Goal: Information Seeking & Learning: Learn about a topic

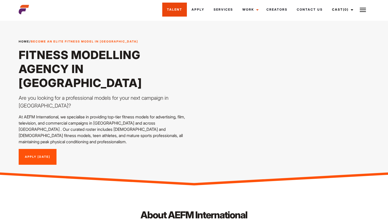
click at [167, 6] on link "Talent" at bounding box center [174, 10] width 25 height 14
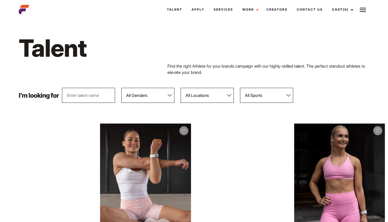
click at [217, 96] on select "All Locations Adelaide Brisbane Darwin Gold Coast Melbourne Perth Sunshine Coas…" at bounding box center [207, 95] width 53 height 15
select select "118"
click at [181, 88] on select "All Locations Adelaide Brisbane Darwin Gold Coast Melbourne Perth Sunshine Coas…" at bounding box center [207, 95] width 53 height 15
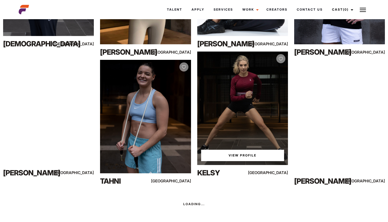
scroll to position [777, 0]
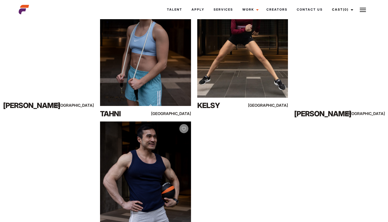
drag, startPoint x: 56, startPoint y: 45, endPoint x: 130, endPoint y: 1, distance: 86.4
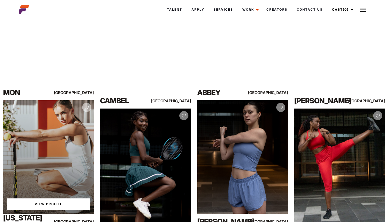
scroll to position [483, 0]
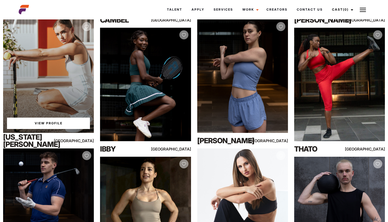
click at [50, 122] on link "View Profile" at bounding box center [48, 123] width 83 height 11
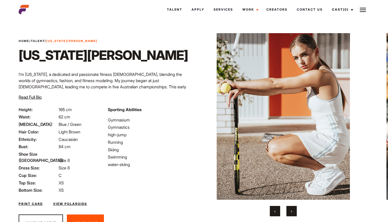
click at [291, 210] on button "›" at bounding box center [292, 211] width 10 height 10
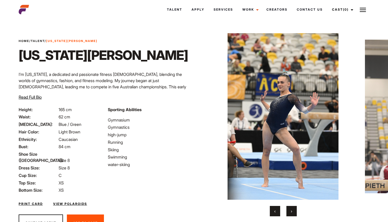
click at [292, 208] on button "›" at bounding box center [292, 211] width 10 height 10
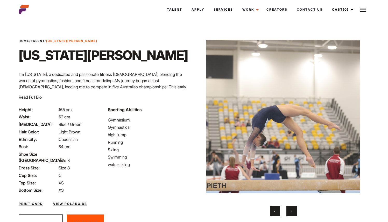
click at [292, 208] on button "›" at bounding box center [292, 211] width 10 height 10
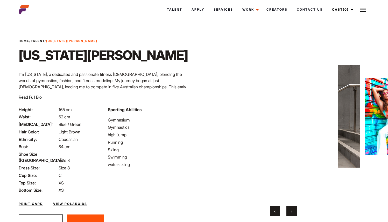
click at [292, 208] on button "›" at bounding box center [292, 211] width 10 height 10
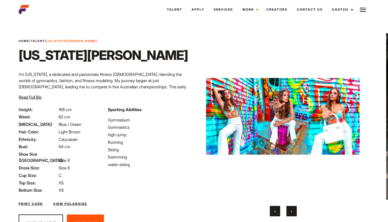
click at [292, 208] on button "›" at bounding box center [292, 211] width 10 height 10
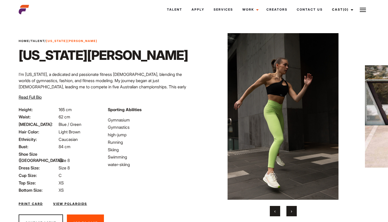
click at [292, 208] on button "›" at bounding box center [292, 211] width 10 height 10
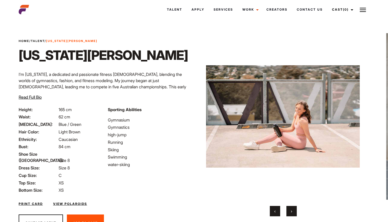
click at [292, 208] on button "›" at bounding box center [292, 211] width 10 height 10
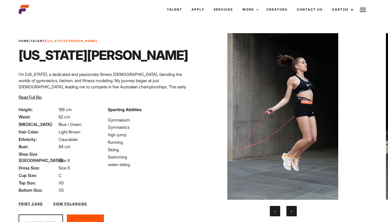
click at [292, 208] on button "›" at bounding box center [292, 211] width 10 height 10
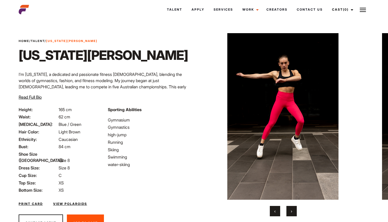
click at [292, 208] on button "›" at bounding box center [292, 211] width 10 height 10
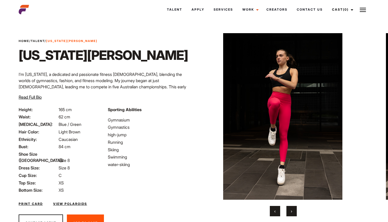
click at [292, 208] on button "›" at bounding box center [292, 211] width 10 height 10
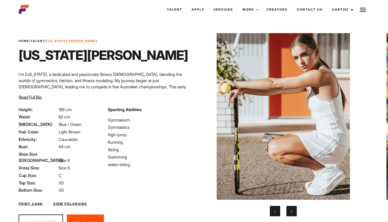
click at [292, 208] on button "›" at bounding box center [292, 211] width 10 height 10
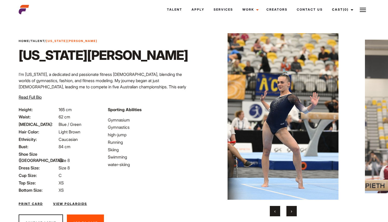
click at [275, 210] on span "‹" at bounding box center [274, 211] width 1 height 5
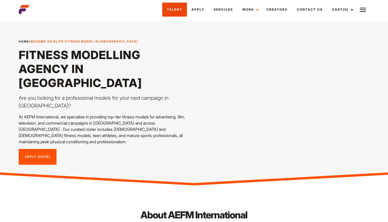
click at [175, 12] on link "Talent" at bounding box center [174, 10] width 25 height 14
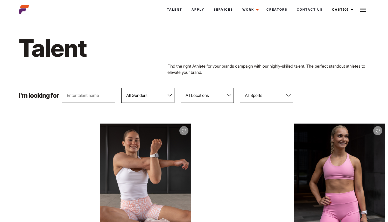
click at [213, 98] on select "All Locations [GEOGRAPHIC_DATA] [GEOGRAPHIC_DATA] [GEOGRAPHIC_DATA] [GEOGRAPHIC…" at bounding box center [207, 95] width 53 height 15
select select "118"
click at [181, 88] on select "All Locations [GEOGRAPHIC_DATA] [GEOGRAPHIC_DATA] [GEOGRAPHIC_DATA] [GEOGRAPHIC…" at bounding box center [207, 95] width 53 height 15
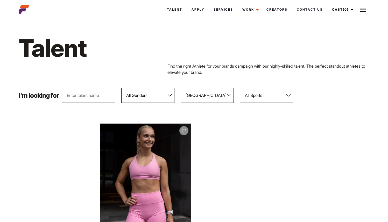
click at [141, 94] on select "All Genders [DEMOGRAPHIC_DATA] [DEMOGRAPHIC_DATA]" at bounding box center [147, 95] width 53 height 15
select select "104"
click at [122, 88] on select "All Genders [DEMOGRAPHIC_DATA] [DEMOGRAPHIC_DATA]" at bounding box center [147, 95] width 53 height 15
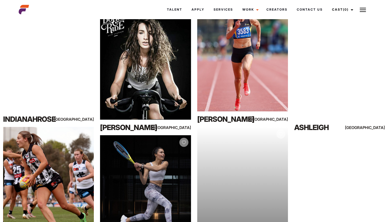
scroll to position [684, 0]
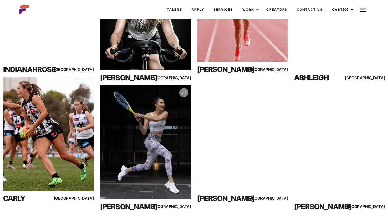
drag, startPoint x: 347, startPoint y: 112, endPoint x: 204, endPoint y: 1, distance: 181.1
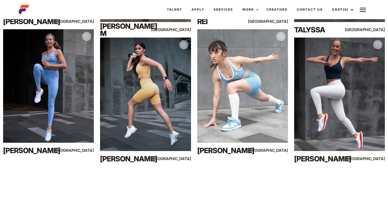
scroll to position [2283, 0]
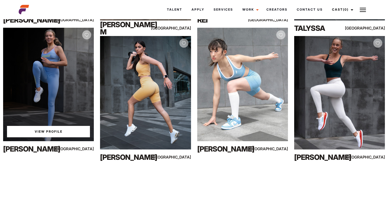
click at [40, 132] on link "View Profile" at bounding box center [48, 131] width 83 height 11
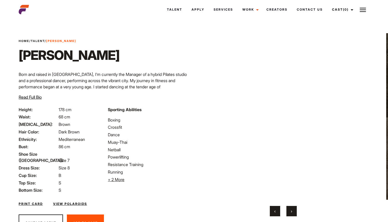
click at [296, 212] on button "›" at bounding box center [292, 211] width 10 height 10
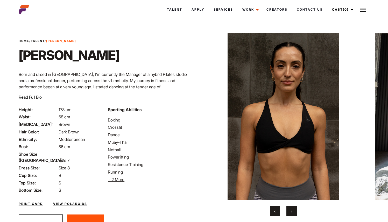
click at [296, 212] on button "›" at bounding box center [292, 211] width 10 height 10
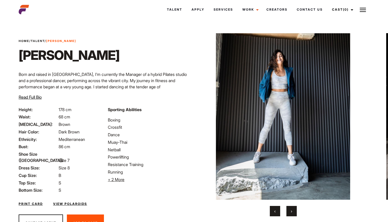
click at [296, 212] on button "›" at bounding box center [292, 211] width 10 height 10
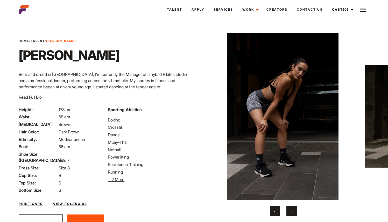
click at [296, 212] on button "›" at bounding box center [292, 211] width 10 height 10
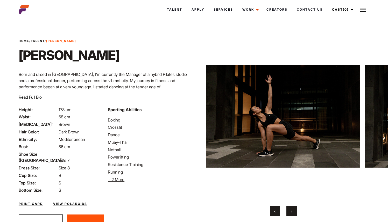
click at [296, 212] on button "›" at bounding box center [292, 211] width 10 height 10
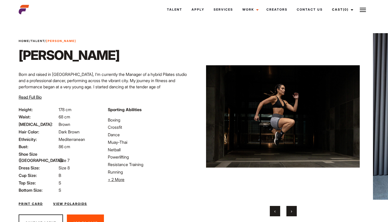
click at [296, 212] on button "›" at bounding box center [292, 211] width 10 height 10
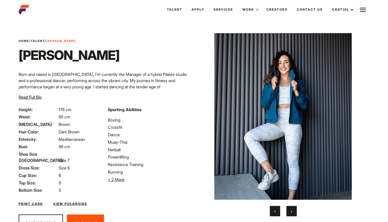
click at [296, 212] on button "›" at bounding box center [292, 211] width 10 height 10
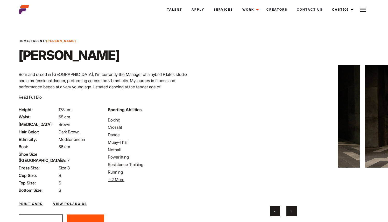
click at [296, 212] on button "›" at bounding box center [292, 211] width 10 height 10
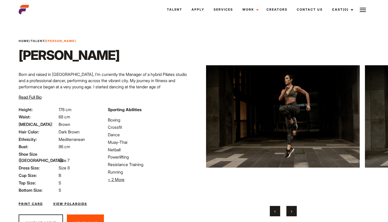
click at [296, 212] on button "›" at bounding box center [292, 211] width 10 height 10
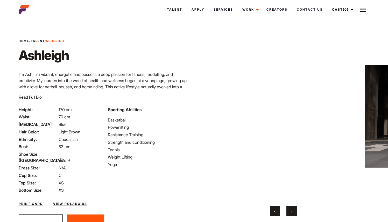
click at [293, 212] on button "›" at bounding box center [292, 211] width 10 height 10
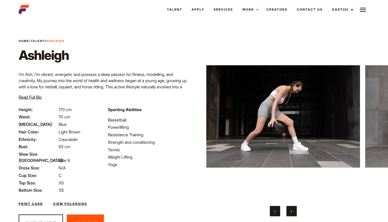
click at [293, 212] on button "›" at bounding box center [292, 211] width 10 height 10
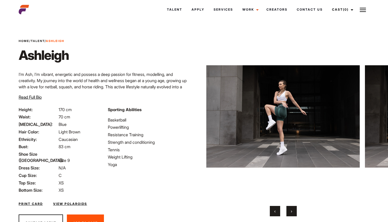
click at [293, 212] on button "›" at bounding box center [292, 211] width 10 height 10
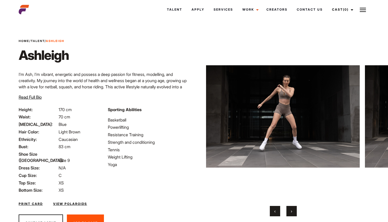
click at [293, 212] on button "›" at bounding box center [292, 211] width 10 height 10
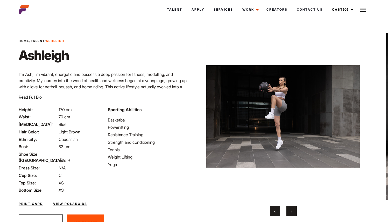
click at [293, 212] on button "›" at bounding box center [292, 211] width 10 height 10
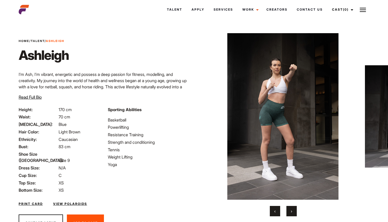
click at [293, 212] on button "›" at bounding box center [292, 211] width 10 height 10
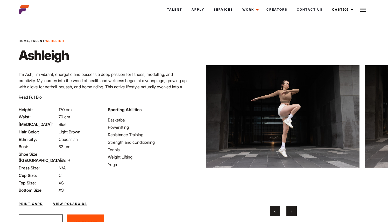
click at [293, 212] on button "›" at bounding box center [292, 211] width 10 height 10
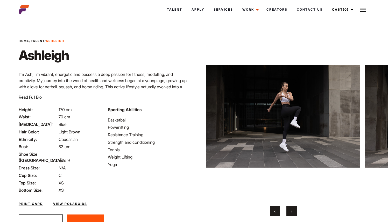
click at [293, 212] on button "›" at bounding box center [292, 211] width 10 height 10
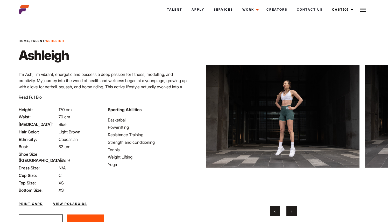
click at [291, 215] on button "›" at bounding box center [292, 211] width 10 height 10
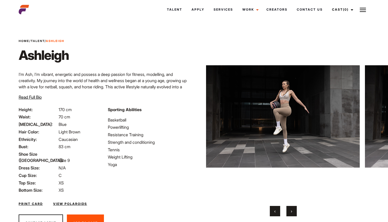
click at [291, 213] on button "›" at bounding box center [292, 211] width 10 height 10
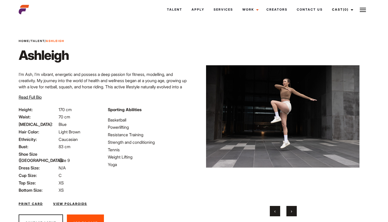
click at [291, 213] on button "›" at bounding box center [292, 211] width 10 height 10
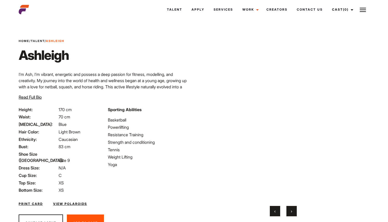
click at [291, 213] on button "›" at bounding box center [292, 211] width 10 height 10
click at [293, 208] on button "›" at bounding box center [292, 211] width 10 height 10
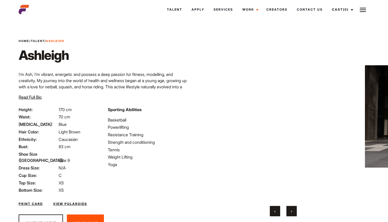
click at [291, 212] on span "›" at bounding box center [291, 211] width 1 height 5
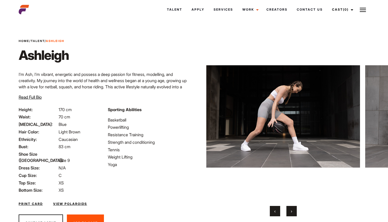
click at [291, 212] on span "›" at bounding box center [291, 211] width 1 height 5
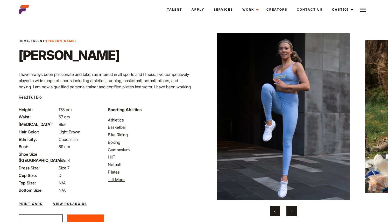
click at [291, 214] on button "›" at bounding box center [292, 211] width 10 height 10
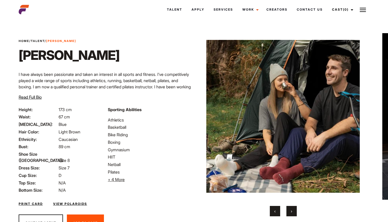
click at [272, 215] on button "‹" at bounding box center [275, 211] width 10 height 10
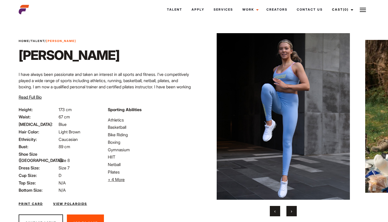
click at [292, 212] on span "›" at bounding box center [291, 211] width 1 height 5
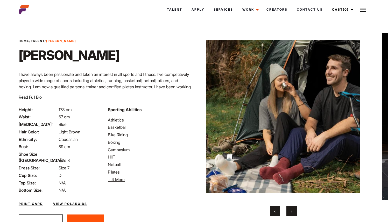
click at [292, 212] on span "›" at bounding box center [291, 211] width 1 height 5
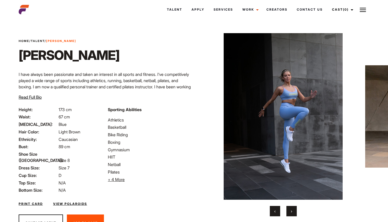
click at [292, 212] on span "›" at bounding box center [291, 211] width 1 height 5
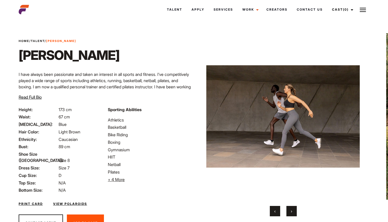
click at [292, 212] on span "›" at bounding box center [291, 211] width 1 height 5
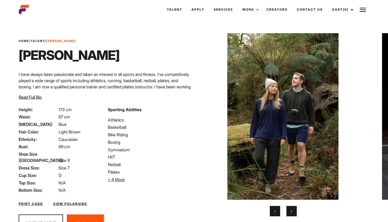
click at [292, 212] on span "›" at bounding box center [291, 211] width 1 height 5
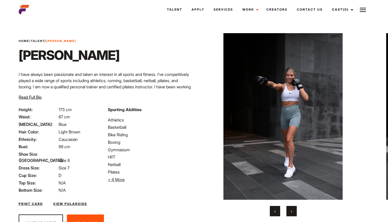
click at [271, 213] on button "‹" at bounding box center [275, 211] width 10 height 10
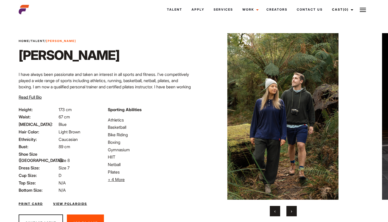
click at [293, 214] on button "›" at bounding box center [292, 211] width 10 height 10
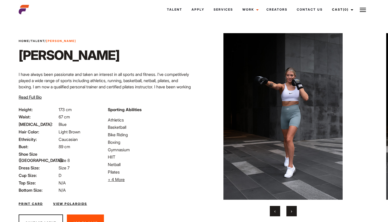
click at [293, 214] on button "›" at bounding box center [292, 211] width 10 height 10
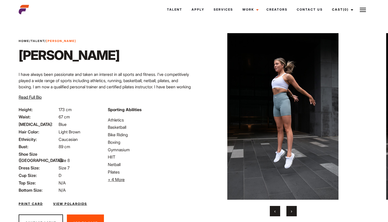
click at [293, 214] on button "›" at bounding box center [292, 211] width 10 height 10
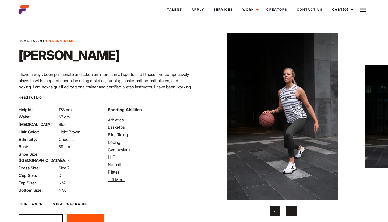
click at [293, 214] on button "›" at bounding box center [292, 211] width 10 height 10
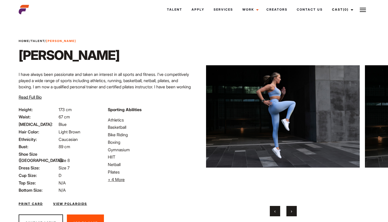
click at [290, 209] on button "›" at bounding box center [292, 211] width 10 height 10
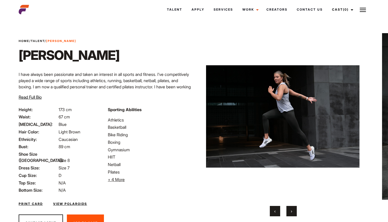
click at [290, 209] on button "›" at bounding box center [292, 211] width 10 height 10
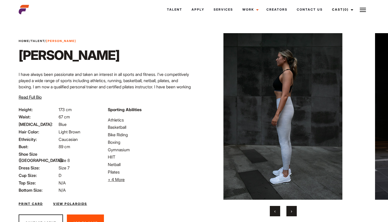
click at [290, 209] on button "›" at bounding box center [292, 211] width 10 height 10
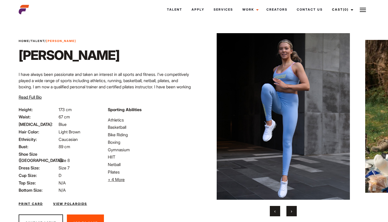
click at [290, 209] on button "›" at bounding box center [292, 211] width 10 height 10
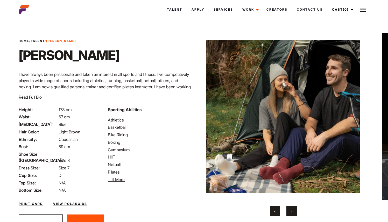
click at [290, 209] on button "›" at bounding box center [292, 211] width 10 height 10
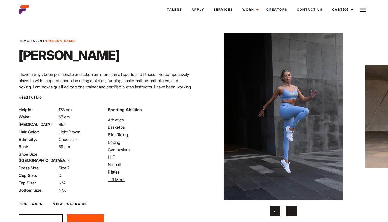
click at [290, 209] on button "›" at bounding box center [292, 211] width 10 height 10
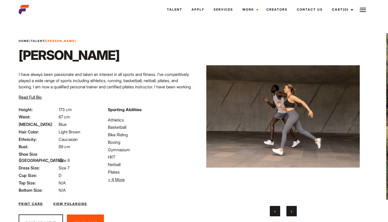
click at [290, 209] on button "›" at bounding box center [292, 211] width 10 height 10
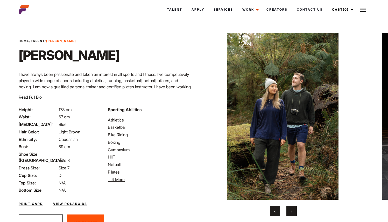
click at [272, 210] on button "‹" at bounding box center [275, 211] width 10 height 10
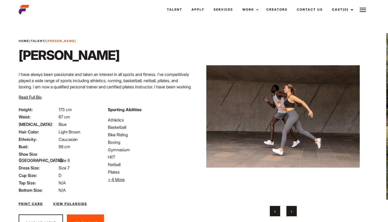
click at [272, 210] on button "‹" at bounding box center [275, 211] width 10 height 10
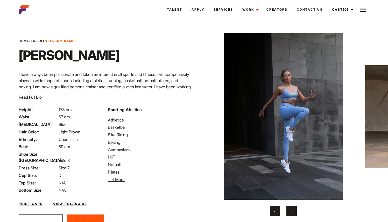
click at [292, 212] on span "›" at bounding box center [291, 211] width 1 height 5
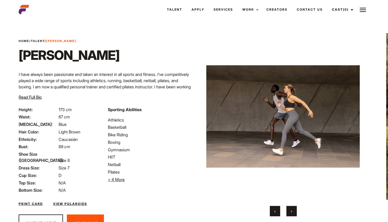
click at [292, 212] on span "›" at bounding box center [291, 211] width 1 height 5
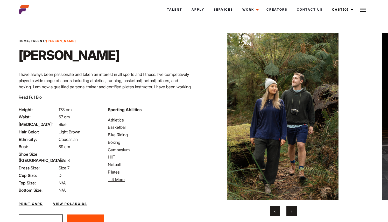
click at [292, 212] on span "›" at bounding box center [291, 211] width 1 height 5
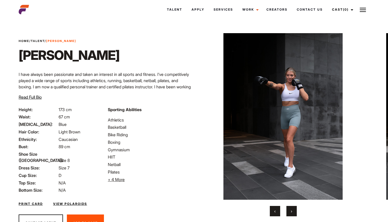
click at [279, 211] on button "‹" at bounding box center [275, 211] width 10 height 10
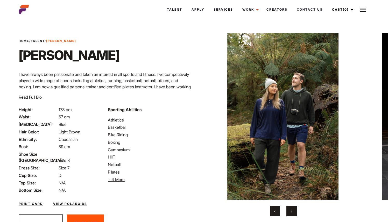
click at [289, 214] on button "›" at bounding box center [292, 211] width 10 height 10
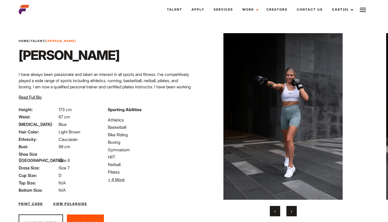
click at [278, 212] on button "‹" at bounding box center [275, 211] width 10 height 10
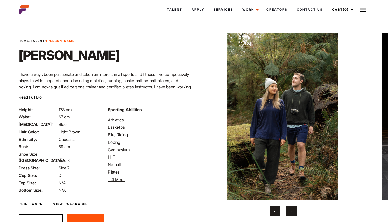
click at [288, 209] on button "›" at bounding box center [292, 211] width 10 height 10
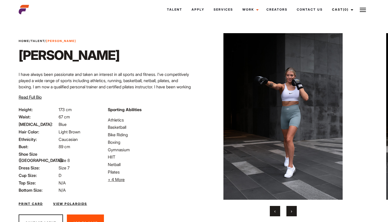
click at [288, 209] on button "›" at bounding box center [292, 211] width 10 height 10
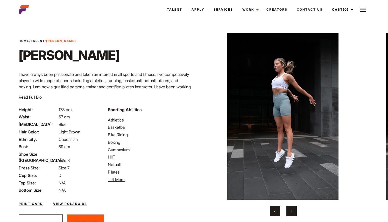
click at [288, 209] on button "›" at bounding box center [292, 211] width 10 height 10
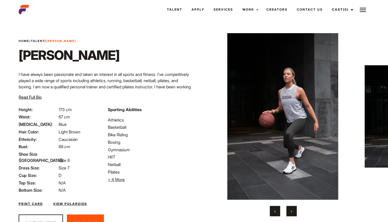
click at [288, 209] on button "›" at bounding box center [292, 211] width 10 height 10
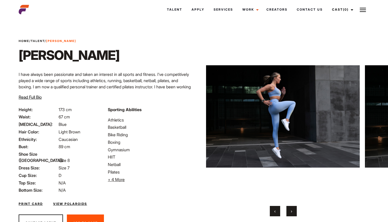
click at [288, 209] on button "›" at bounding box center [292, 211] width 10 height 10
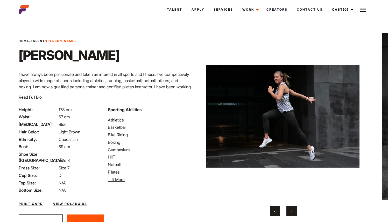
click at [288, 209] on button "›" at bounding box center [292, 211] width 10 height 10
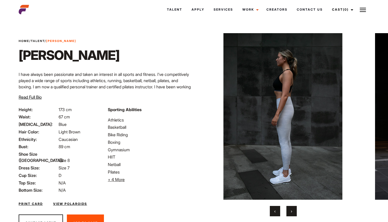
click at [288, 209] on button "›" at bounding box center [292, 211] width 10 height 10
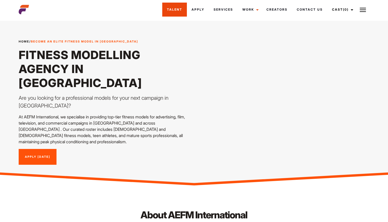
click at [173, 8] on link "Talent" at bounding box center [174, 10] width 25 height 14
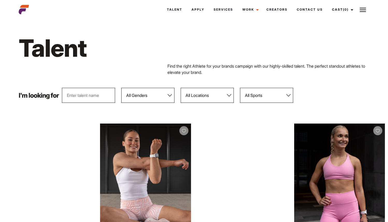
click at [151, 100] on select "All Genders [DEMOGRAPHIC_DATA] [DEMOGRAPHIC_DATA]" at bounding box center [147, 95] width 53 height 15
select select "104"
click at [122, 88] on select "All Genders [DEMOGRAPHIC_DATA] [DEMOGRAPHIC_DATA]" at bounding box center [147, 95] width 53 height 15
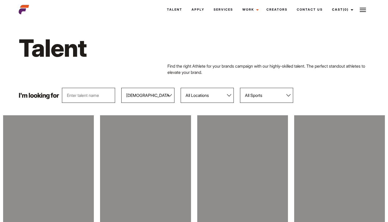
click at [214, 94] on select "All Locations Adelaide Brisbane Darwin Gold Coast Melbourne Perth Sunshine Coas…" at bounding box center [207, 95] width 53 height 15
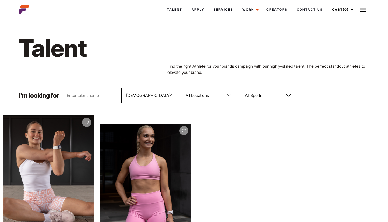
select select "118"
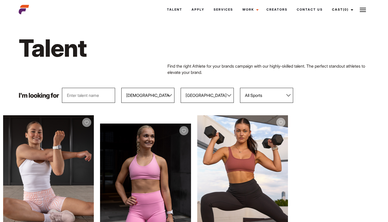
click at [181, 88] on select "All Locations Adelaide Brisbane Darwin Gold Coast Melbourne Perth Sunshine Coas…" at bounding box center [207, 95] width 53 height 15
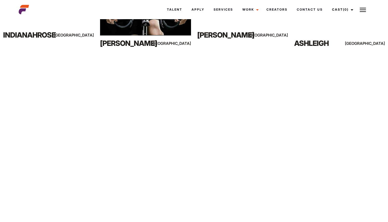
scroll to position [737, 0]
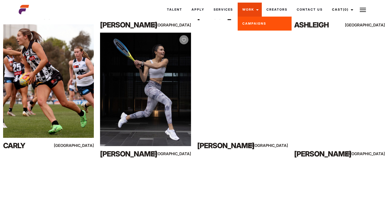
drag, startPoint x: 252, startPoint y: 128, endPoint x: 241, endPoint y: 9, distance: 119.1
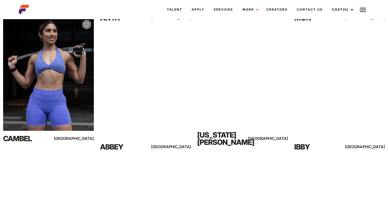
scroll to position [0, 0]
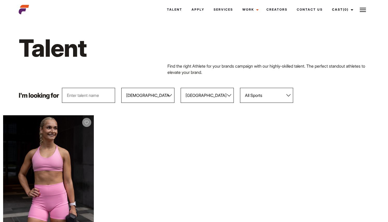
click at [154, 92] on select "All Genders Female Male" at bounding box center [147, 95] width 53 height 15
select select "103"
click at [122, 88] on select "All Genders Female Male" at bounding box center [147, 95] width 53 height 15
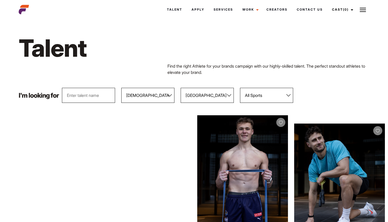
click at [260, 97] on select "All Sports 100 Meter Butterfly Acrobatics Aerial awareness Aerobics AFL Aflw Am…" at bounding box center [266, 95] width 53 height 15
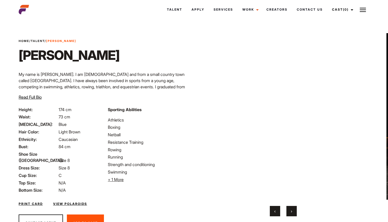
click at [293, 215] on button "›" at bounding box center [292, 211] width 10 height 10
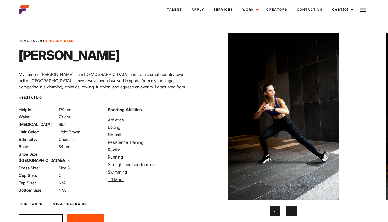
click at [293, 213] on button "›" at bounding box center [292, 211] width 10 height 10
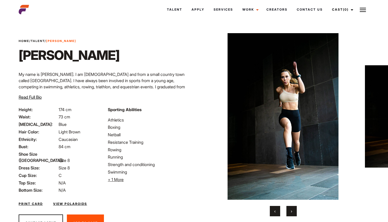
click at [293, 213] on button "›" at bounding box center [292, 211] width 10 height 10
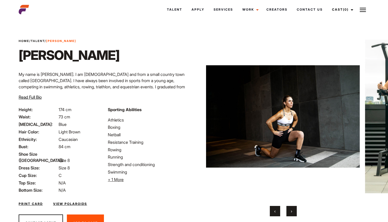
click at [293, 213] on button "›" at bounding box center [292, 211] width 10 height 10
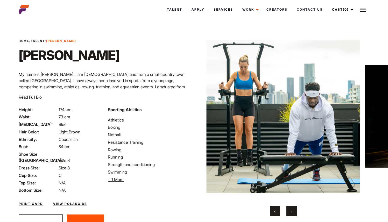
click at [293, 213] on button "›" at bounding box center [292, 211] width 10 height 10
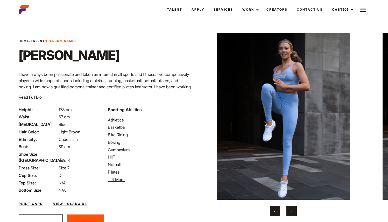
click at [289, 211] on button "›" at bounding box center [292, 211] width 10 height 10
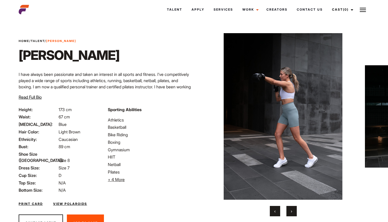
click at [289, 211] on button "›" at bounding box center [292, 211] width 10 height 10
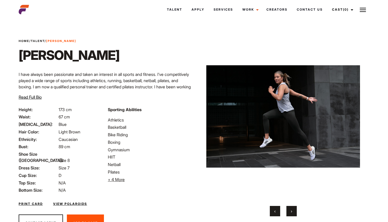
click at [289, 211] on button "›" at bounding box center [292, 211] width 10 height 10
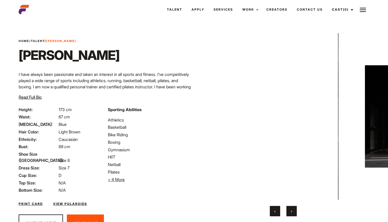
click at [289, 211] on button "›" at bounding box center [292, 211] width 10 height 10
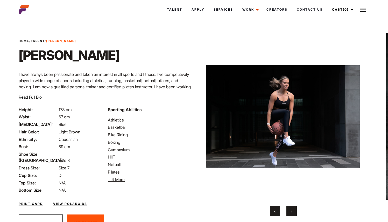
click at [289, 211] on button "›" at bounding box center [292, 211] width 10 height 10
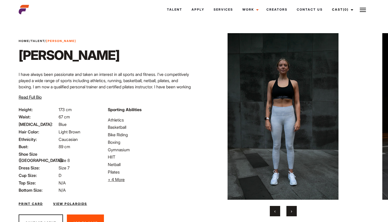
click at [289, 211] on button "›" at bounding box center [292, 211] width 10 height 10
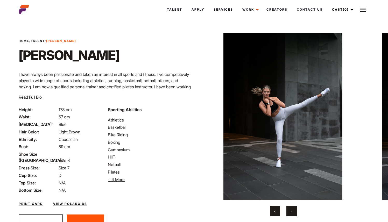
click at [289, 211] on button "›" at bounding box center [292, 211] width 10 height 10
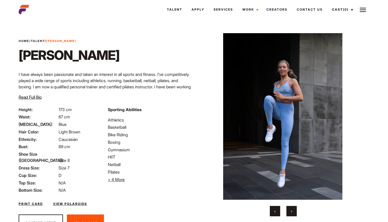
click at [289, 211] on button "›" at bounding box center [292, 211] width 10 height 10
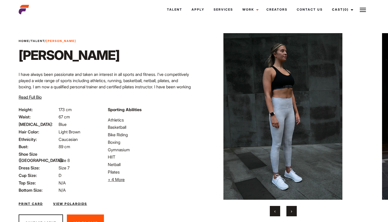
click at [118, 181] on span "+ 4 More" at bounding box center [116, 179] width 17 height 5
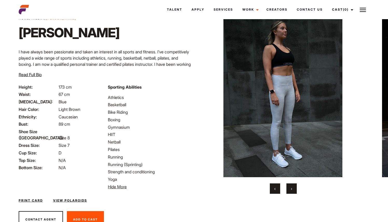
scroll to position [45, 0]
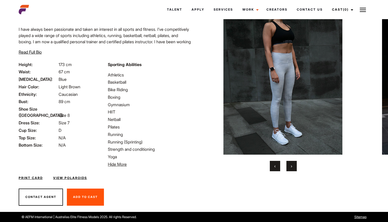
click at [79, 178] on link "View Polaroids" at bounding box center [70, 178] width 34 height 5
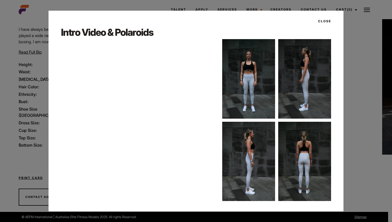
click at [328, 19] on button "Close" at bounding box center [323, 21] width 16 height 9
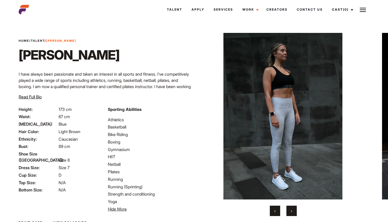
scroll to position [0, 0]
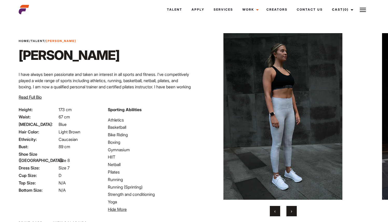
click at [41, 99] on span "Read Full Bio" at bounding box center [30, 97] width 23 height 5
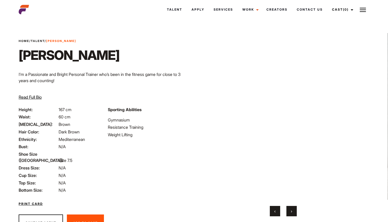
click at [294, 207] on button "›" at bounding box center [292, 211] width 10 height 10
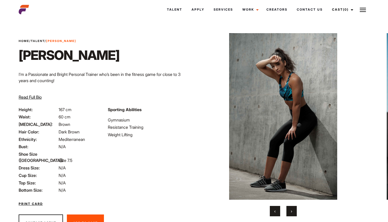
click at [290, 211] on button "›" at bounding box center [292, 211] width 10 height 10
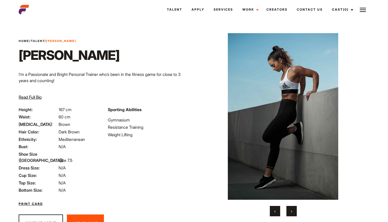
click at [290, 211] on button "›" at bounding box center [292, 211] width 10 height 10
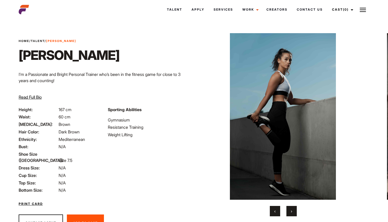
click at [294, 213] on button "›" at bounding box center [292, 211] width 10 height 10
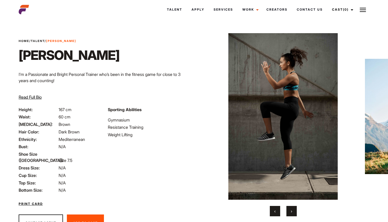
click at [294, 213] on button "›" at bounding box center [292, 211] width 10 height 10
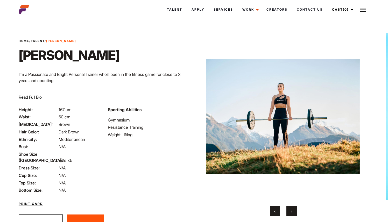
click at [273, 210] on button "‹" at bounding box center [275, 211] width 10 height 10
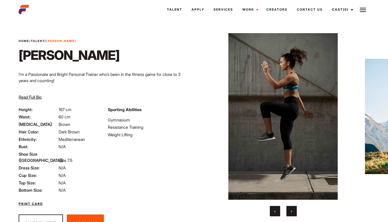
click at [273, 210] on button "‹" at bounding box center [275, 211] width 10 height 10
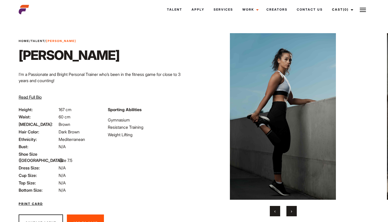
click at [296, 211] on button "›" at bounding box center [292, 211] width 10 height 10
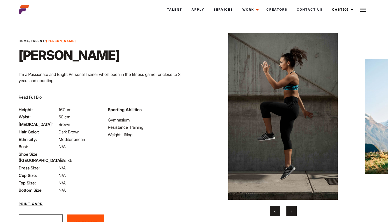
click at [296, 211] on button "›" at bounding box center [292, 211] width 10 height 10
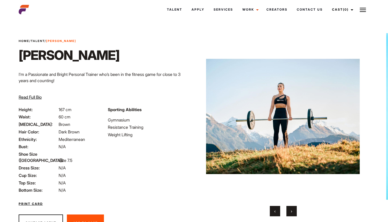
click at [296, 211] on button "›" at bounding box center [292, 211] width 10 height 10
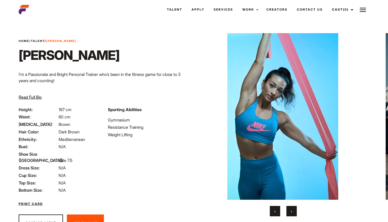
click at [296, 211] on button "›" at bounding box center [292, 211] width 10 height 10
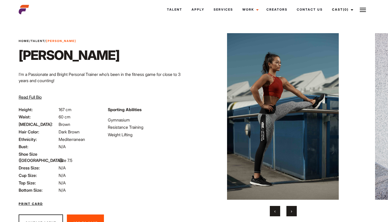
click at [296, 211] on button "›" at bounding box center [292, 211] width 10 height 10
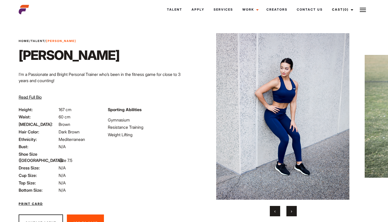
click at [296, 211] on button "›" at bounding box center [292, 211] width 10 height 10
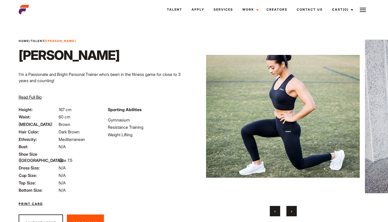
click at [296, 211] on button "›" at bounding box center [292, 211] width 10 height 10
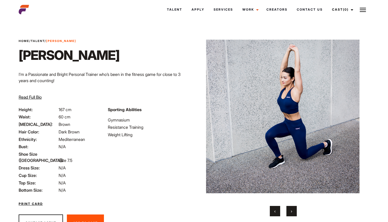
click at [296, 211] on button "›" at bounding box center [292, 211] width 10 height 10
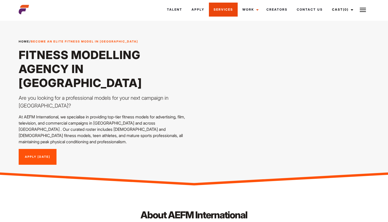
click at [216, 11] on link "Services" at bounding box center [223, 10] width 29 height 14
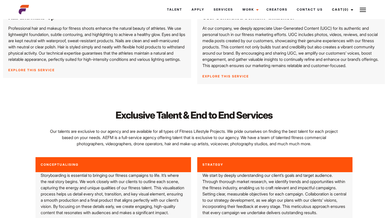
scroll to position [500, 0]
